Goal: Information Seeking & Learning: Learn about a topic

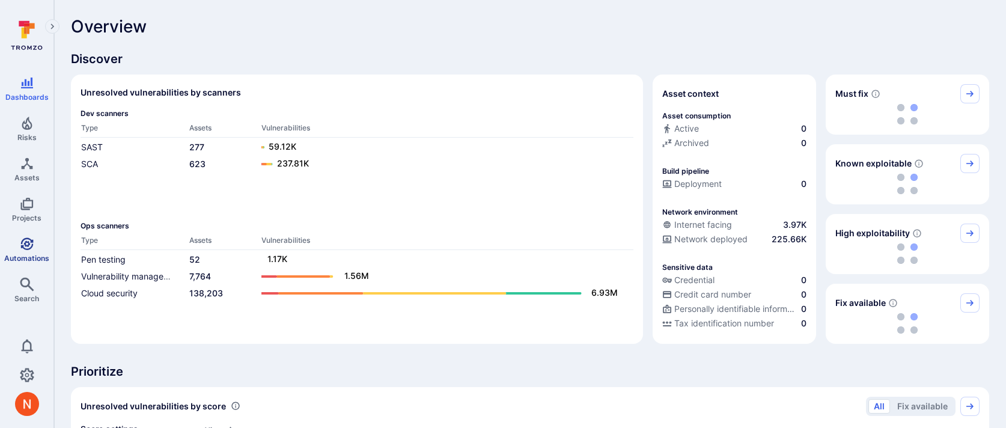
click at [20, 240] on icon "Automations" at bounding box center [27, 244] width 14 height 14
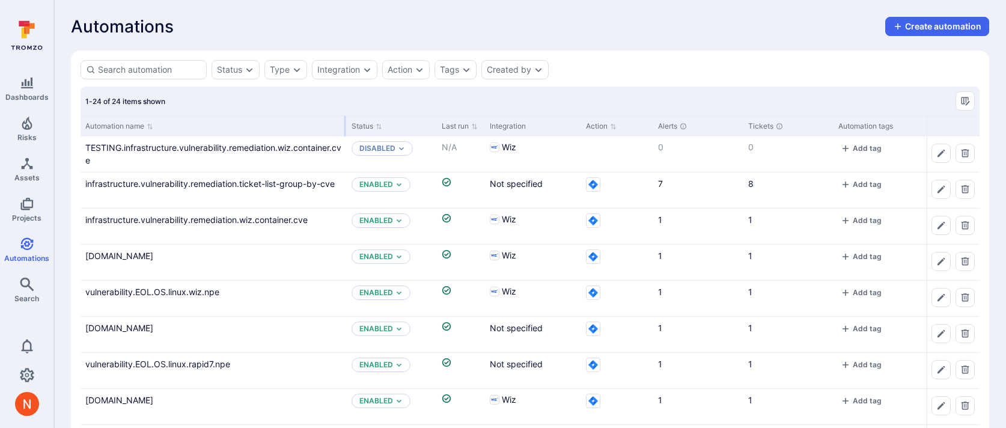
drag, startPoint x: 198, startPoint y: 127, endPoint x: 347, endPoint y: 126, distance: 149.0
click at [346, 126] on div at bounding box center [345, 126] width 2 height 20
click at [228, 222] on link "infrastructure.vulnerability.remediation.wiz.container.cve" at bounding box center [196, 219] width 222 height 10
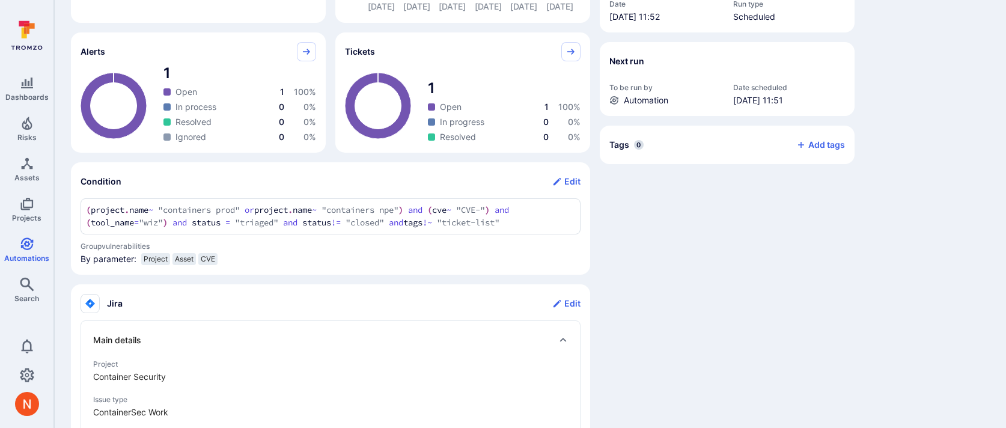
scroll to position [309, 0]
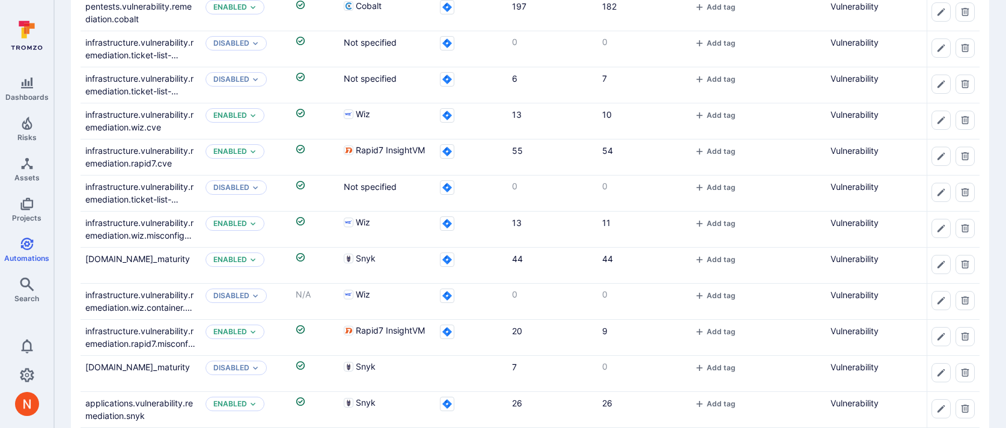
scroll to position [600, 0]
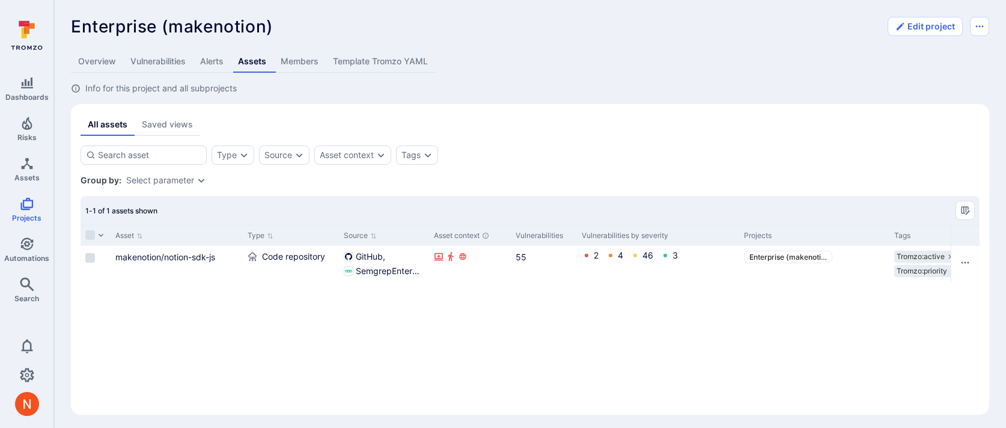
scroll to position [0, 160]
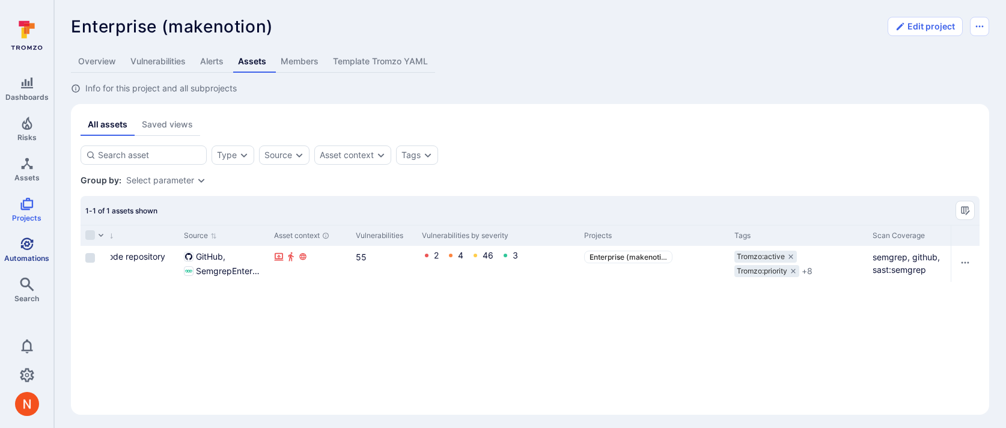
click at [38, 256] on span "Automations" at bounding box center [26, 258] width 45 height 9
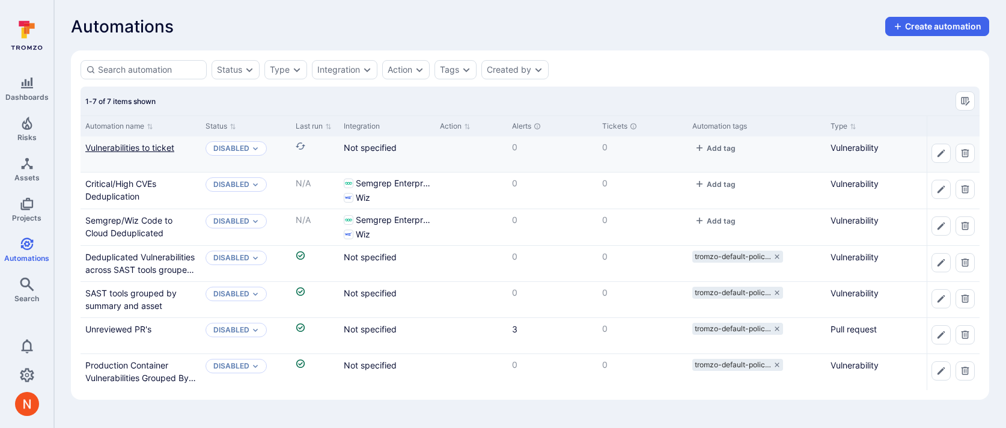
click at [165, 147] on link "Vulnerabilities to ticket" at bounding box center [129, 147] width 89 height 10
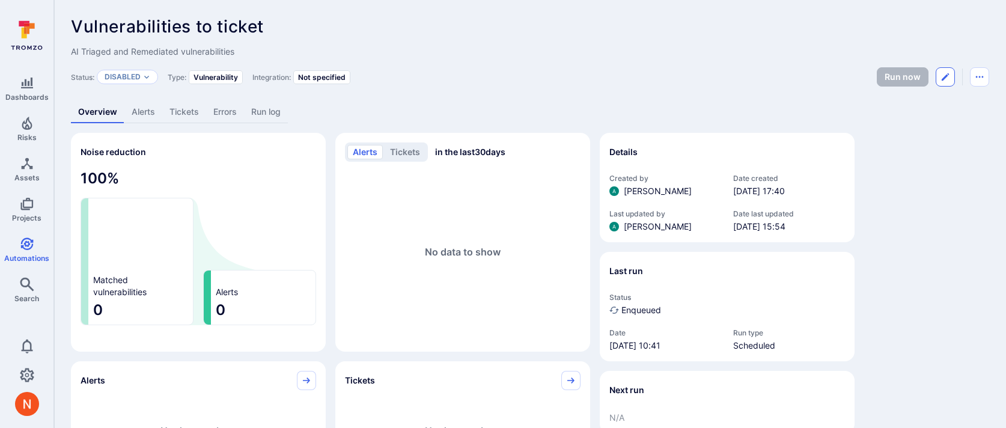
click at [953, 76] on button "Edit automation" at bounding box center [944, 76] width 19 height 19
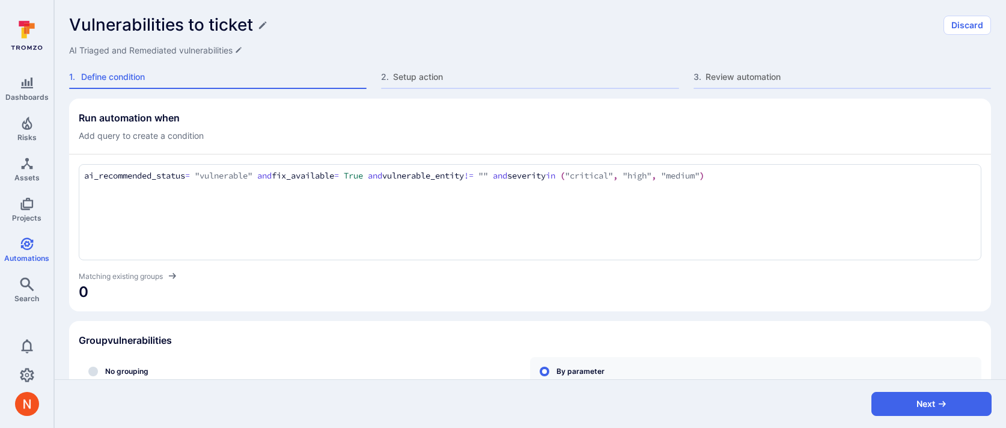
click at [825, 159] on div "ai_recommended_status = "vulnerable" and fix_available = True and vulnerable_en…" at bounding box center [530, 227] width 902 height 147
click at [815, 174] on textarea "ai_recommended_status = "vulnerable" and fix_available = True and vulnerable_en…" at bounding box center [529, 175] width 891 height 13
type textarea "ai_recommended_status = "vulnerable" and fix_available = True and vulnerable_en…"
click at [19, 248] on link "Automations" at bounding box center [26, 249] width 53 height 35
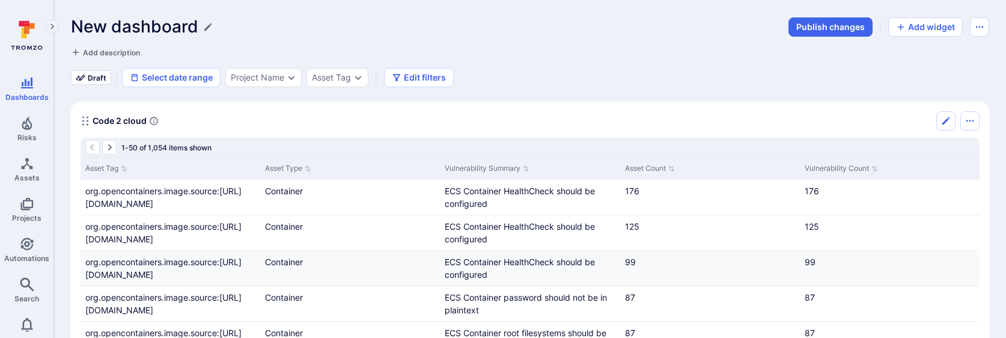
scroll to position [62, 0]
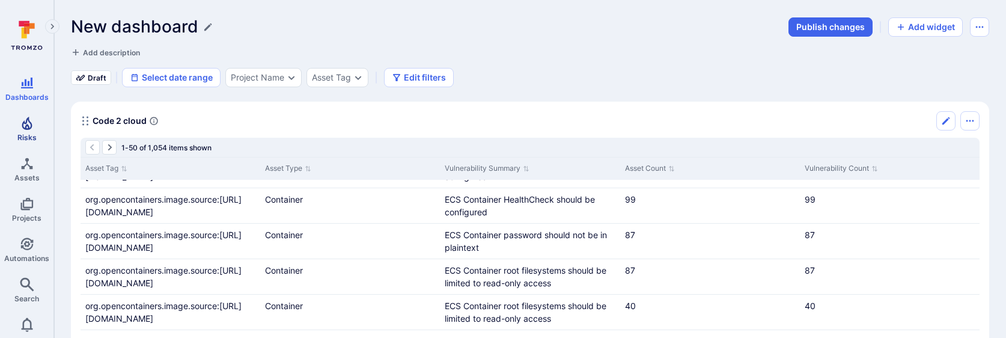
click at [30, 128] on icon "Risks" at bounding box center [27, 123] width 14 height 14
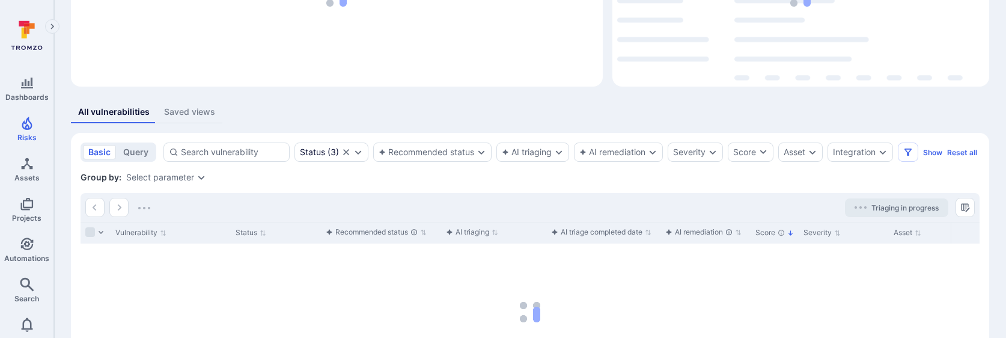
scroll to position [156, 0]
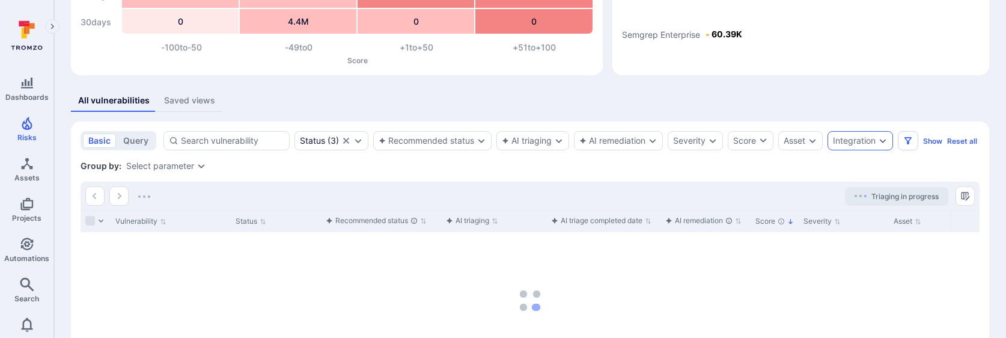
click at [860, 142] on div "Integration" at bounding box center [854, 141] width 43 height 10
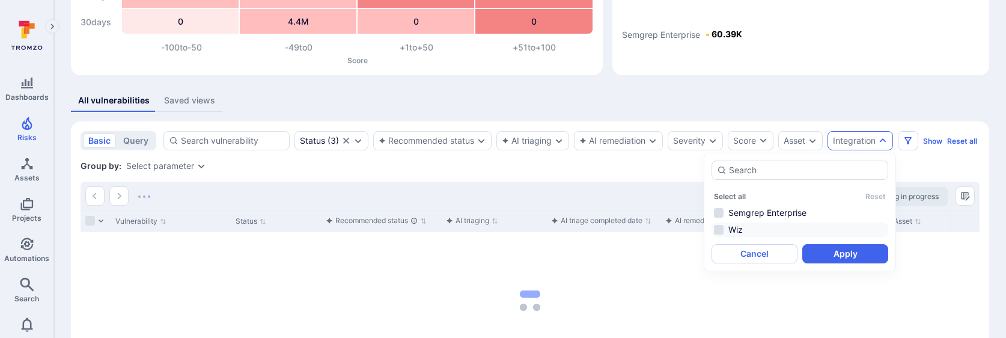
click at [771, 224] on li "Wiz" at bounding box center [799, 229] width 177 height 14
click at [852, 255] on button "Apply" at bounding box center [845, 253] width 86 height 19
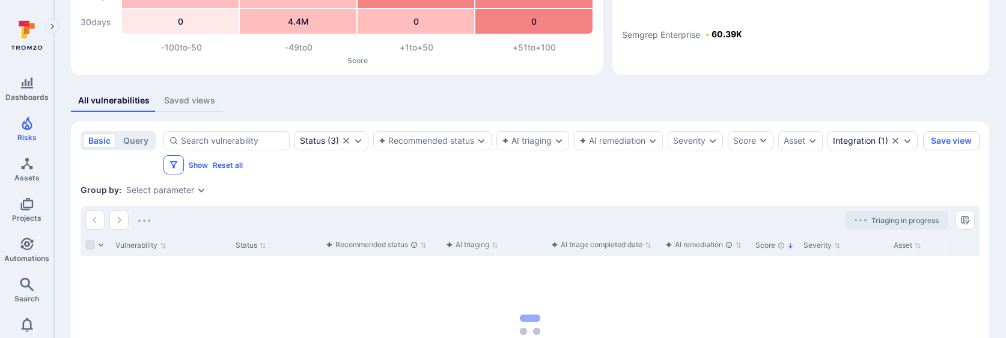
click at [178, 160] on icon "Filters" at bounding box center [174, 165] width 10 height 10
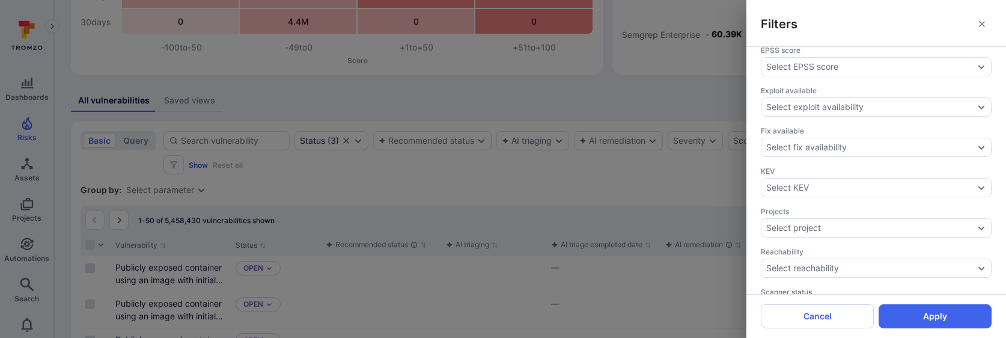
scroll to position [521, 0]
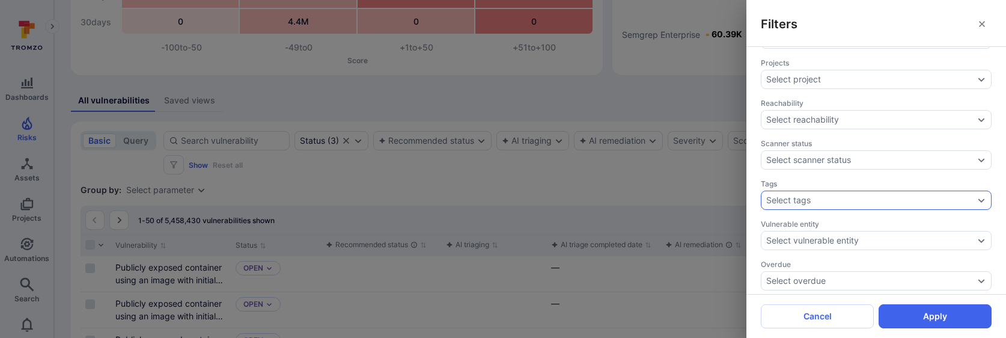
click at [813, 196] on div "Select tags" at bounding box center [870, 200] width 208 height 10
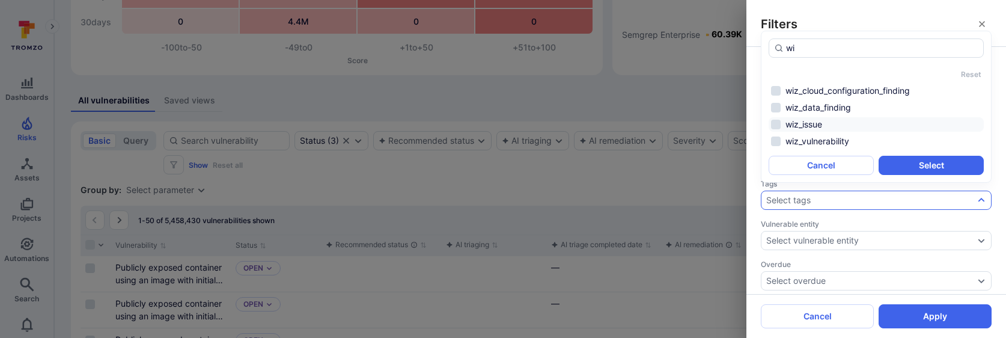
click at [830, 128] on li "wiz_issue" at bounding box center [875, 124] width 215 height 14
type input "wi"
click at [920, 159] on button "Select" at bounding box center [930, 165] width 105 height 19
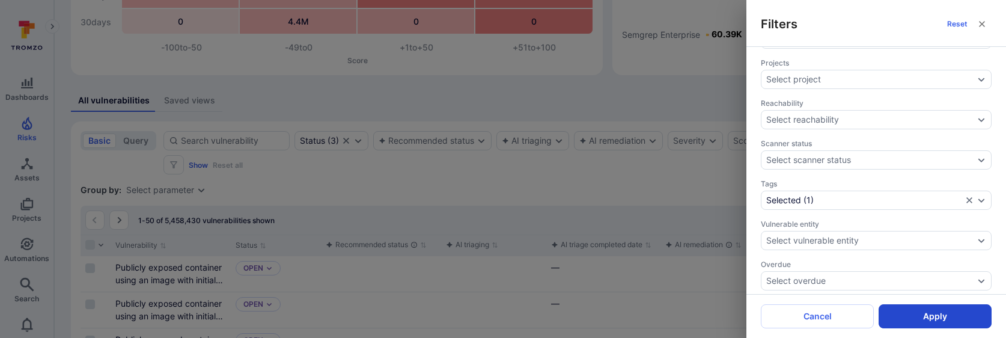
click at [917, 323] on button "Apply" at bounding box center [934, 316] width 113 height 24
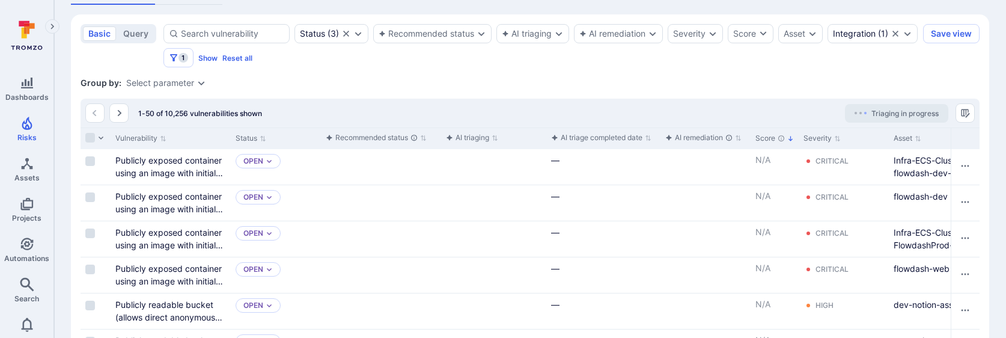
scroll to position [259, 0]
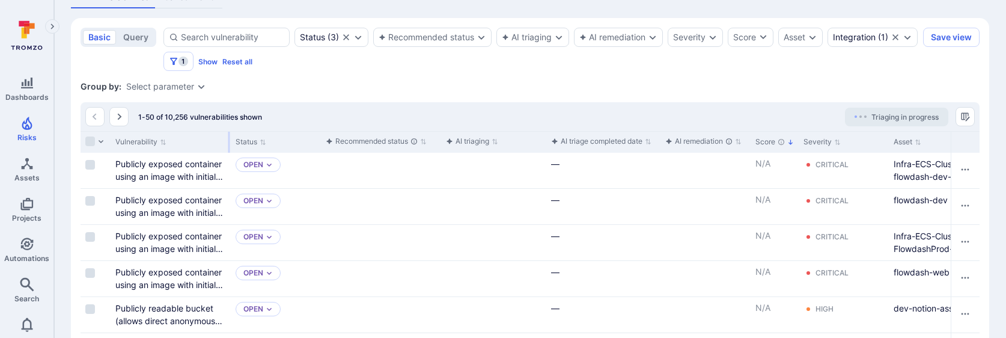
drag, startPoint x: 229, startPoint y: 141, endPoint x: 299, endPoint y: 144, distance: 69.7
click at [230, 144] on div at bounding box center [229, 142] width 2 height 21
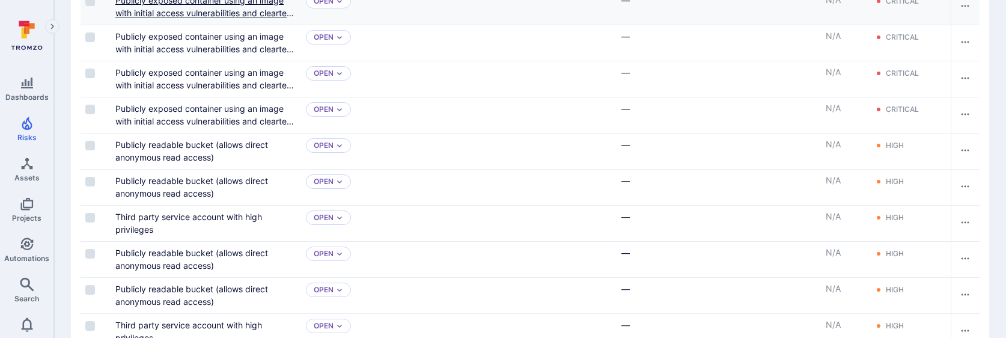
scroll to position [437, 0]
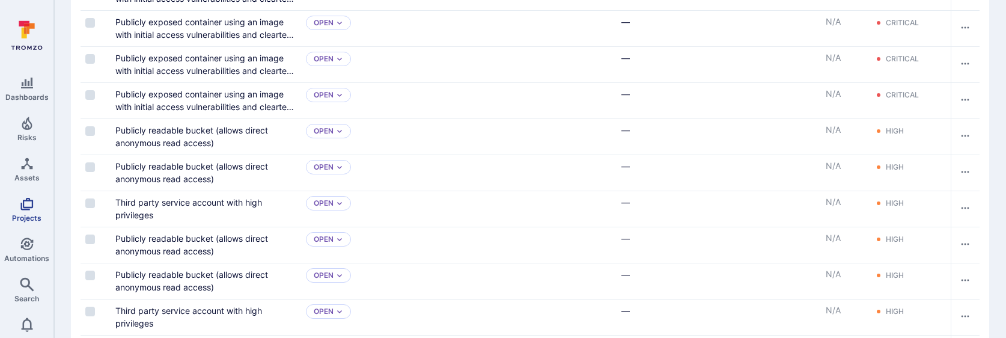
click at [26, 216] on span "Projects" at bounding box center [26, 217] width 29 height 9
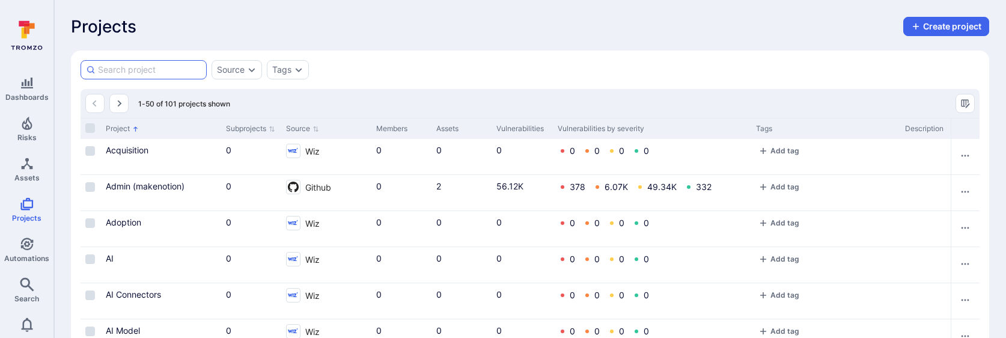
click at [136, 68] on input at bounding box center [149, 70] width 103 height 12
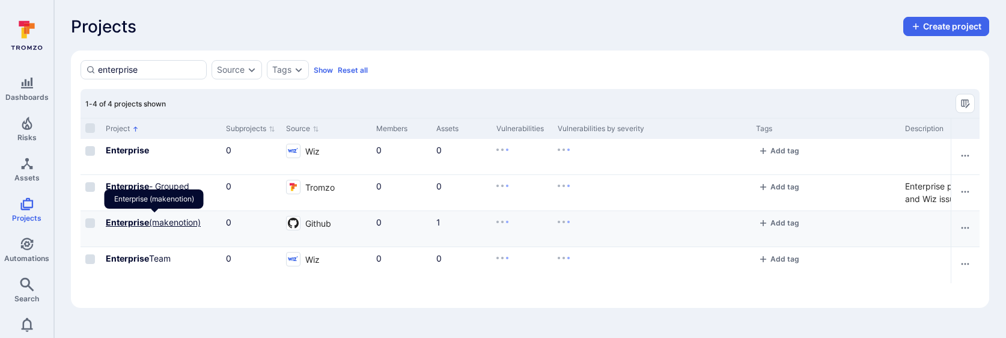
type input "enterprise"
click at [145, 223] on b "Enterprise" at bounding box center [127, 222] width 43 height 10
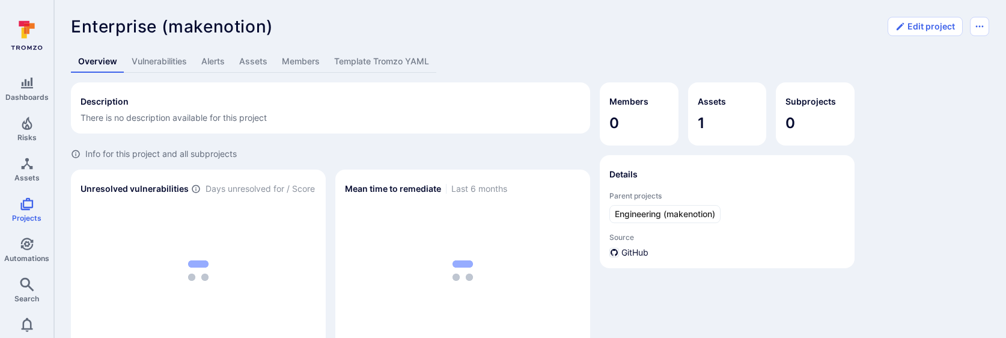
click at [161, 57] on link "Vulnerabilities" at bounding box center [159, 61] width 70 height 22
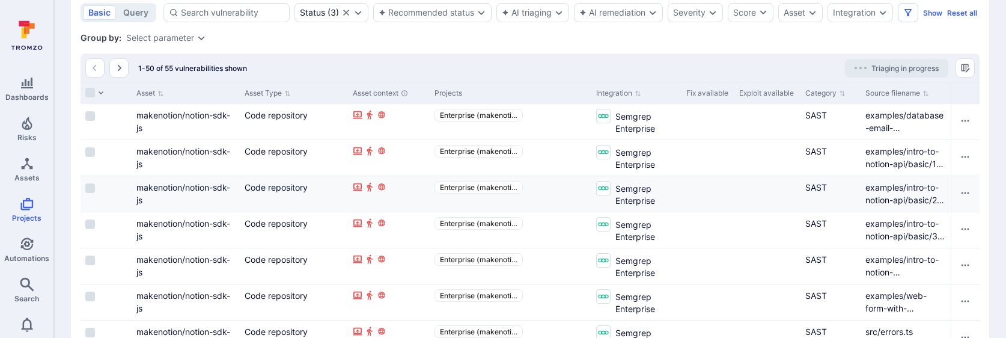
scroll to position [321, 0]
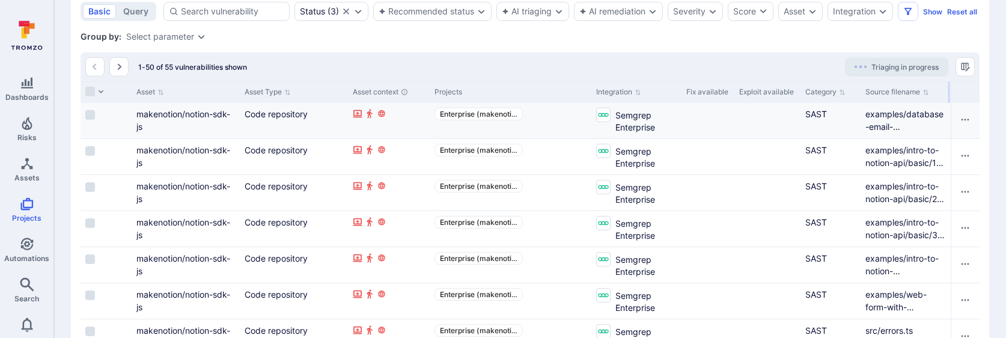
drag, startPoint x: 948, startPoint y: 108, endPoint x: 932, endPoint y: 142, distance: 37.3
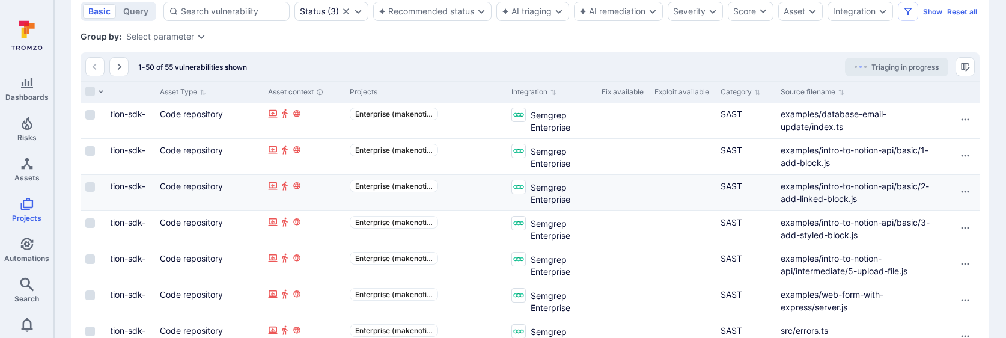
drag, startPoint x: 948, startPoint y: 104, endPoint x: 787, endPoint y: 211, distance: 193.3
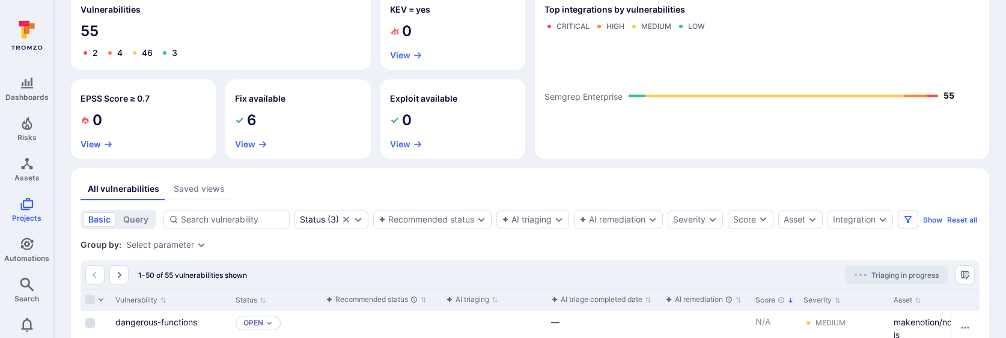
scroll to position [0, 0]
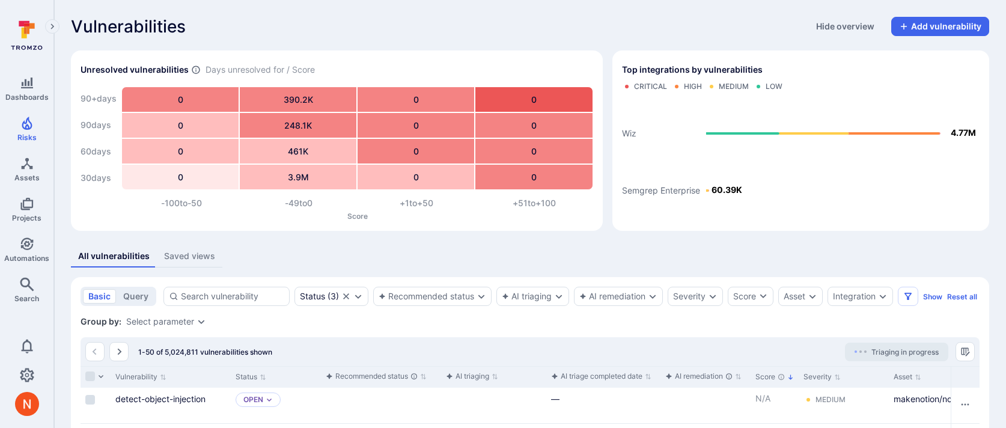
scroll to position [183, 0]
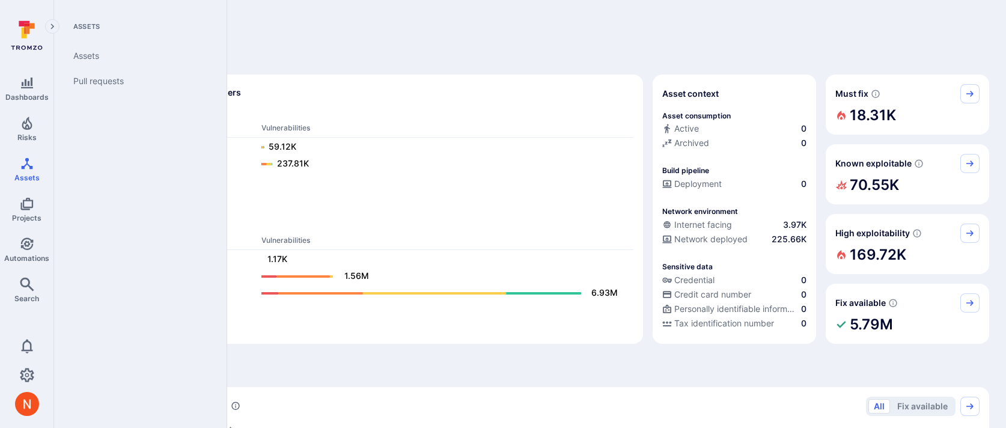
click at [23, 146] on div "Dashboards Risks Assets Projects Automations Search" at bounding box center [26, 191] width 53 height 241
click at [23, 125] on icon "Risks" at bounding box center [27, 123] width 14 height 14
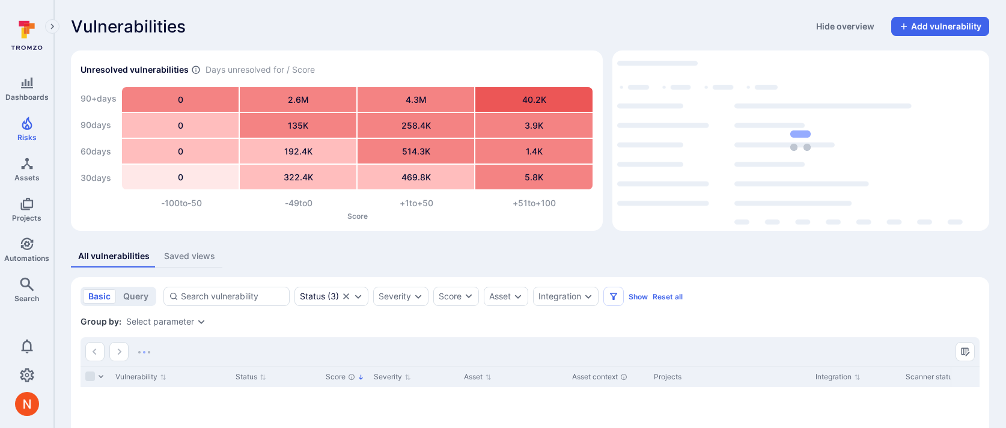
click at [646, 175] on div "loading spinner" at bounding box center [800, 140] width 367 height 171
click at [588, 298] on icon "Expand dropdown" at bounding box center [588, 296] width 10 height 10
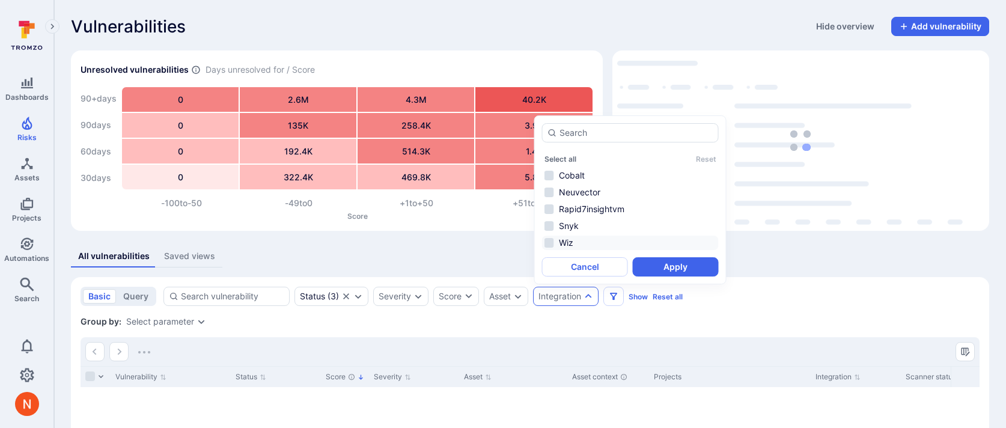
click at [603, 239] on li "Wiz" at bounding box center [630, 242] width 177 height 14
click at [645, 260] on button "Apply" at bounding box center [676, 266] width 86 height 19
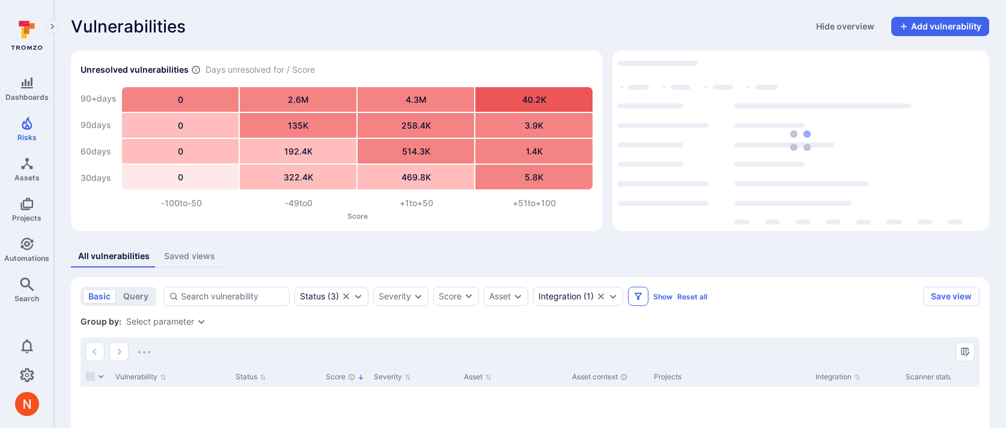
click at [641, 295] on icon "Filters" at bounding box center [638, 296] width 10 height 10
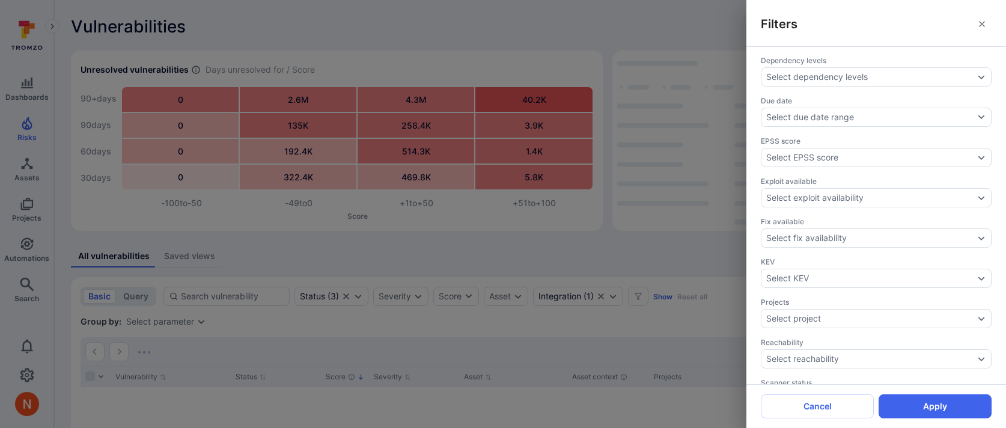
scroll to position [431, 0]
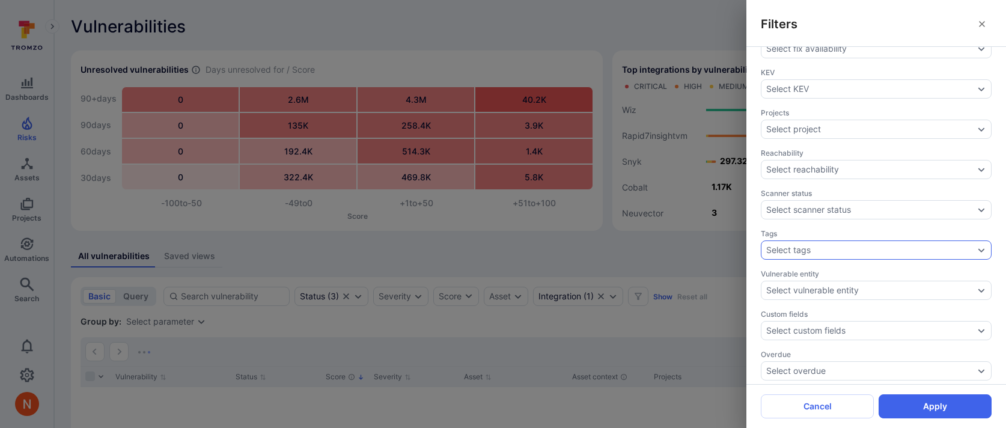
click at [803, 252] on div "Select tags" at bounding box center [876, 249] width 231 height 19
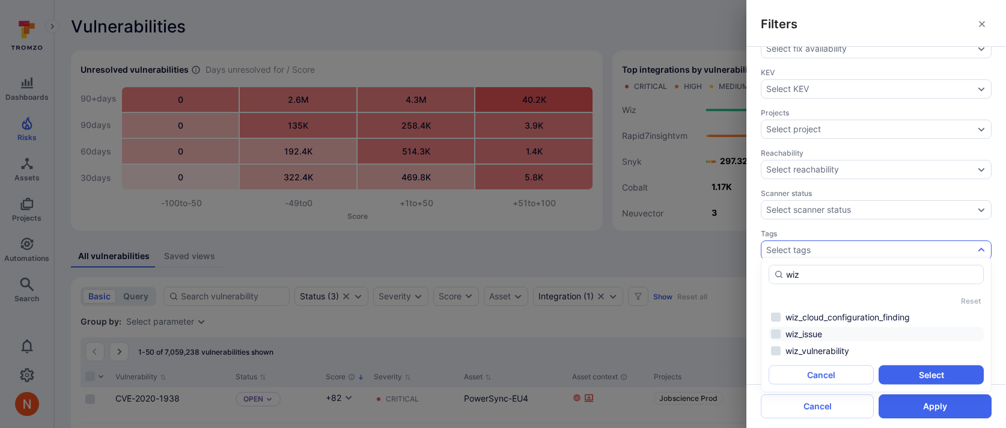
click at [807, 335] on li "wiz_issue" at bounding box center [875, 334] width 215 height 14
type input "wiz"
click at [910, 368] on button "Select" at bounding box center [930, 374] width 105 height 19
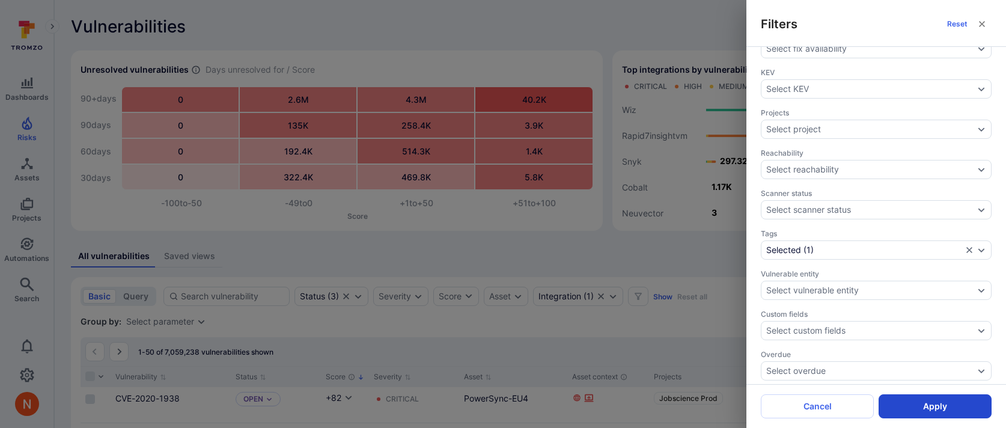
click at [911, 403] on button "Apply" at bounding box center [934, 406] width 113 height 24
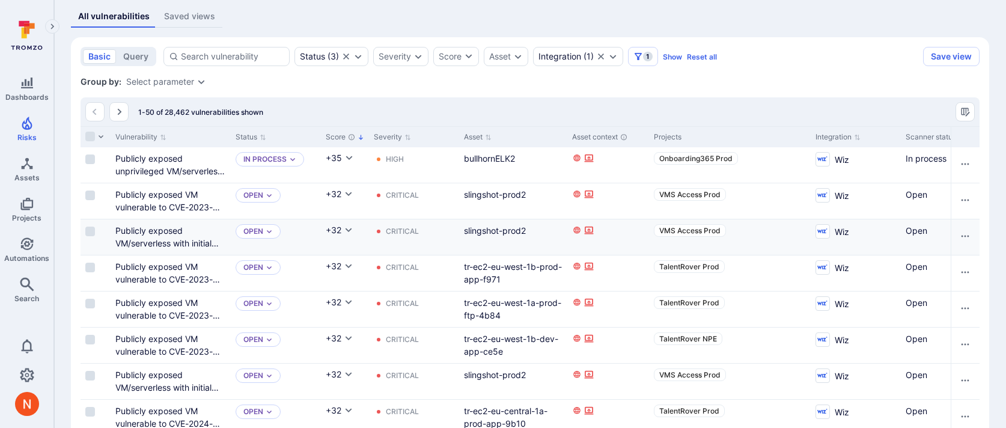
scroll to position [231, 0]
